Goal: Task Accomplishment & Management: Use online tool/utility

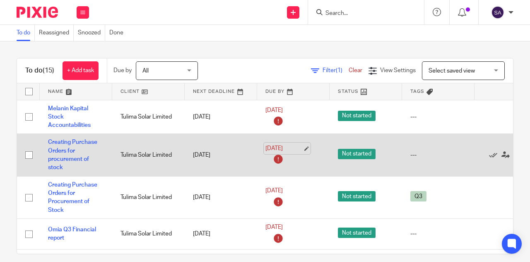
click at [282, 146] on link "[DATE]" at bounding box center [283, 148] width 37 height 9
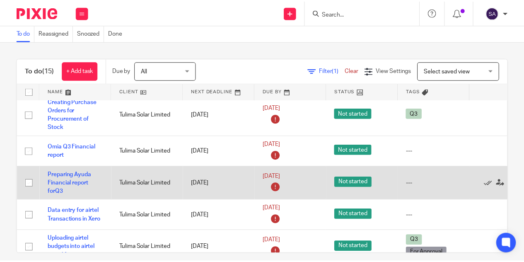
scroll to position [124, 0]
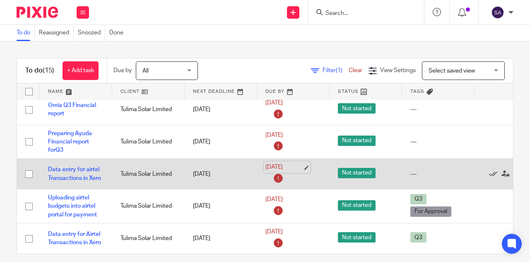
click at [277, 171] on link "[DATE]" at bounding box center [283, 167] width 37 height 9
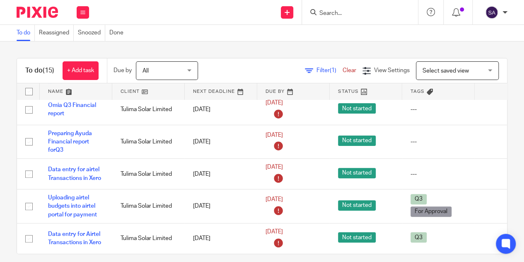
scroll to position [0, 0]
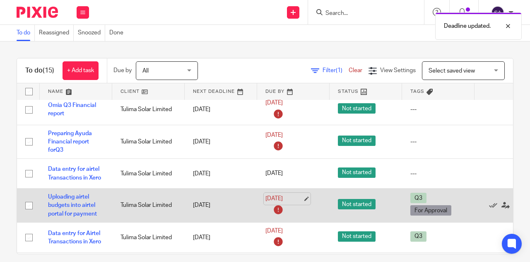
click at [303, 195] on link "[DATE]" at bounding box center [283, 198] width 37 height 9
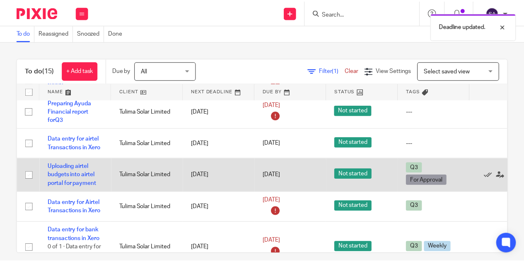
scroll to position [166, 0]
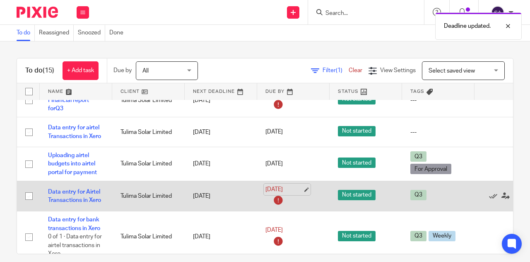
click at [278, 187] on link "[DATE]" at bounding box center [283, 189] width 37 height 9
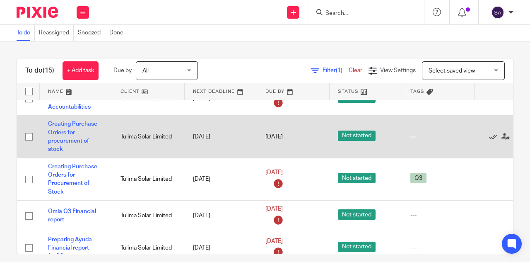
scroll to position [0, 0]
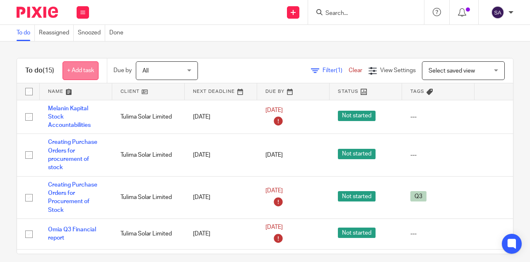
click at [86, 72] on link "+ Add task" at bounding box center [81, 70] width 36 height 19
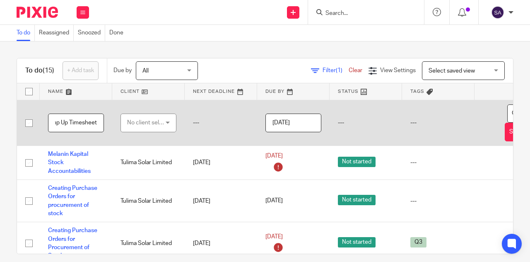
scroll to position [0, 13]
type input "Pump Up Timesheets"
click at [152, 123] on div "No client selected" at bounding box center [146, 122] width 39 height 17
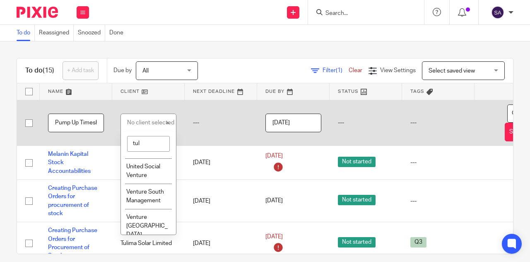
scroll to position [0, 0]
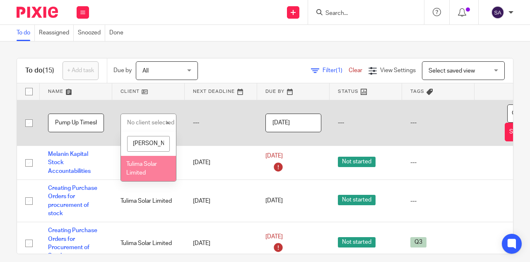
type input "tuli"
click at [151, 168] on li "Tulima Solar Limited" at bounding box center [148, 168] width 55 height 25
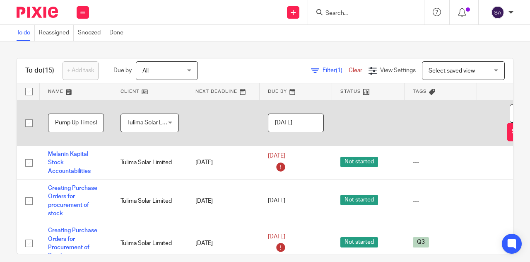
scroll to position [0, 55]
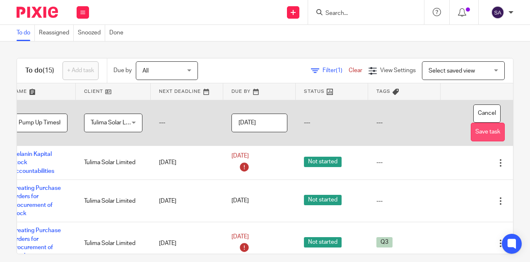
click at [471, 131] on button "Save task" at bounding box center [488, 132] width 34 height 19
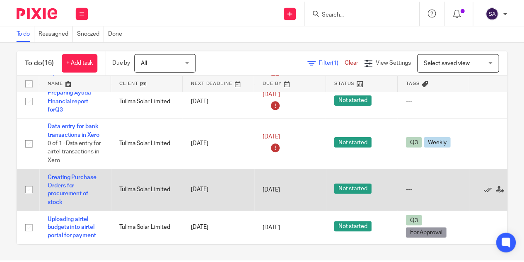
scroll to position [89, 0]
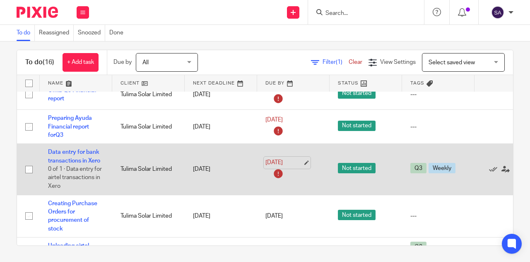
click at [287, 162] on link "[DATE]" at bounding box center [283, 162] width 37 height 9
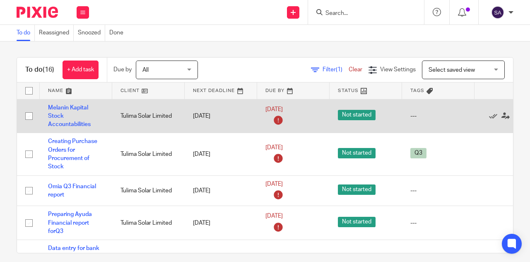
scroll to position [0, 0]
